Goal: Find contact information: Find contact information

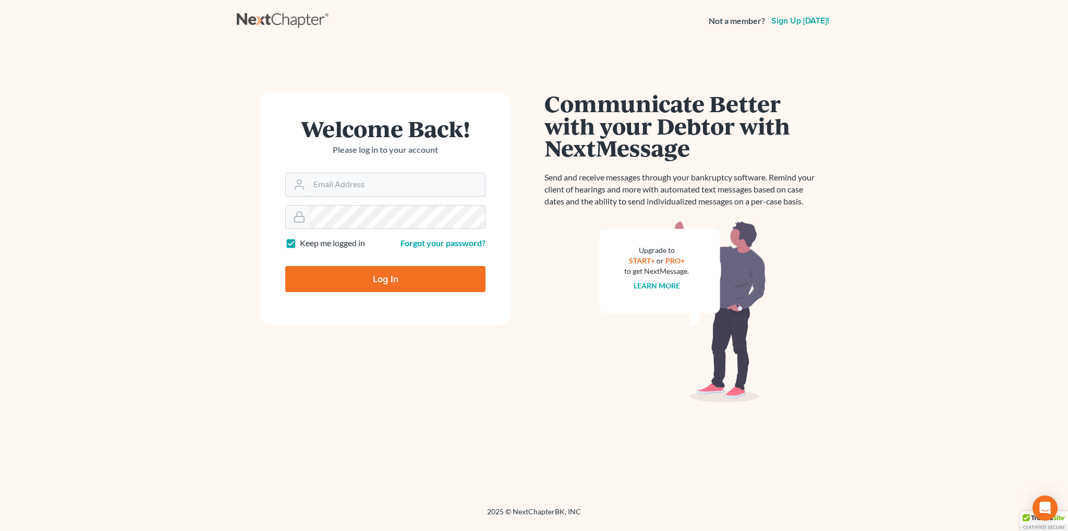
type input "[EMAIL_ADDRESS][DOMAIN_NAME]"
click at [332, 277] on input "Log In" at bounding box center [385, 279] width 200 height 26
type input "Thinking..."
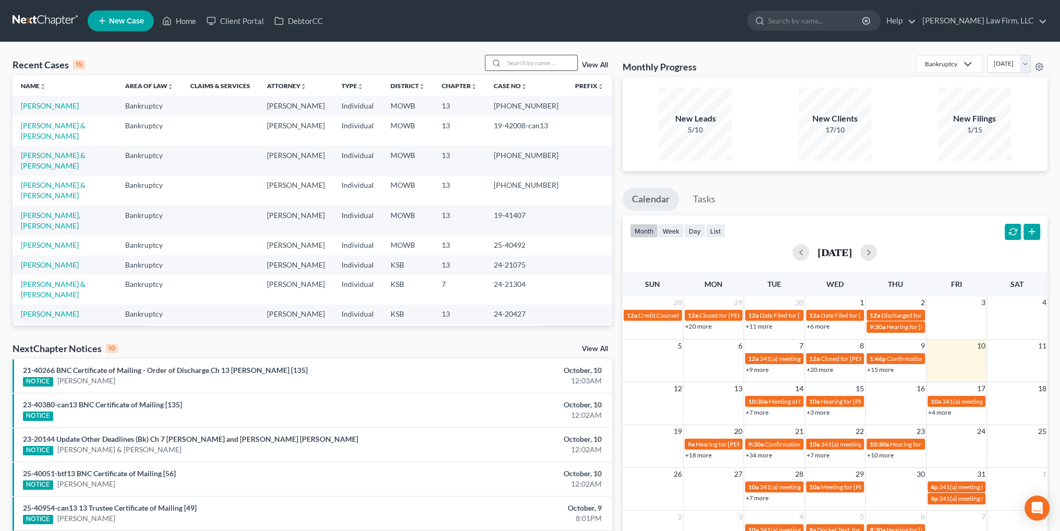
click at [556, 64] on input "search" at bounding box center [540, 62] width 73 height 15
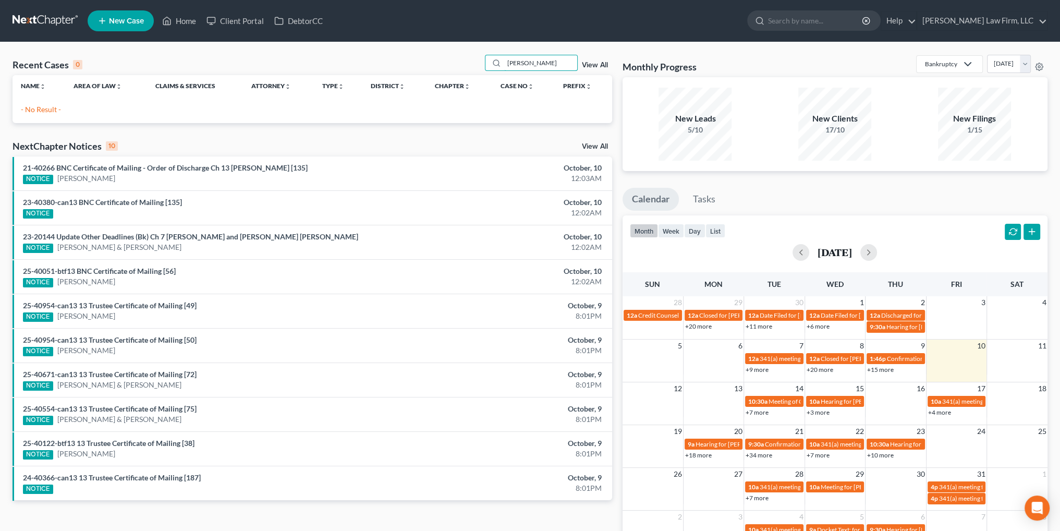
type input "[PERSON_NAME]"
drag, startPoint x: 555, startPoint y: 62, endPoint x: 504, endPoint y: 63, distance: 51.1
click at [504, 63] on input "[PERSON_NAME]" at bounding box center [540, 62] width 73 height 15
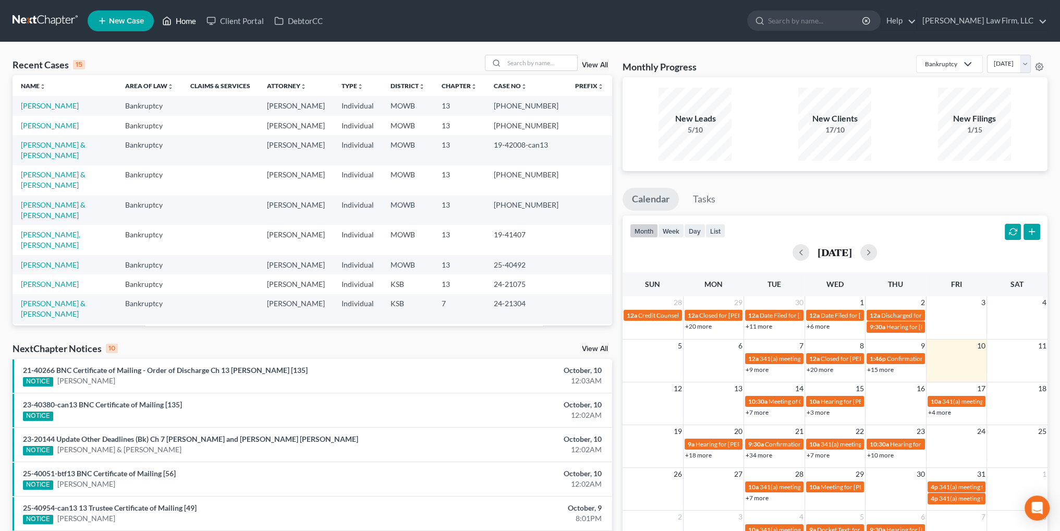
click at [177, 18] on link "Home" at bounding box center [179, 20] width 44 height 19
click at [537, 60] on input "search" at bounding box center [540, 62] width 73 height 15
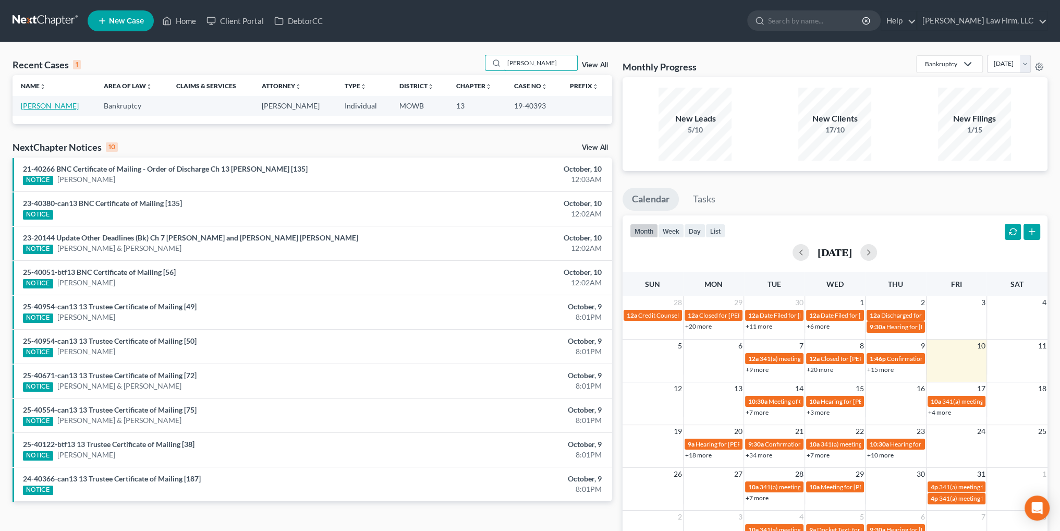
type input "[PERSON_NAME]"
click at [40, 106] on link "[PERSON_NAME]" at bounding box center [50, 105] width 58 height 9
select select "0"
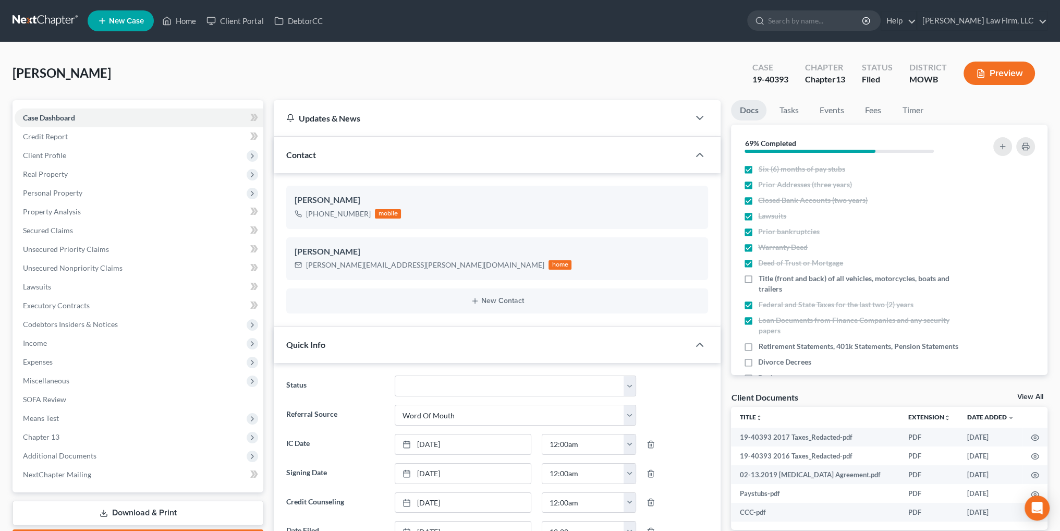
scroll to position [3291, 0]
drag, startPoint x: 382, startPoint y: 265, endPoint x: 305, endPoint y: 266, distance: 76.7
click at [305, 266] on div "[PERSON_NAME][EMAIL_ADDRESS][PERSON_NAME][DOMAIN_NAME] home" at bounding box center [433, 265] width 277 height 14
copy div "[PERSON_NAME][EMAIL_ADDRESS][PERSON_NAME][DOMAIN_NAME]"
